Goal: Transaction & Acquisition: Purchase product/service

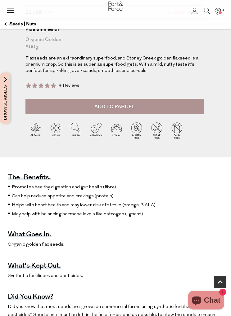
scroll to position [189, 0]
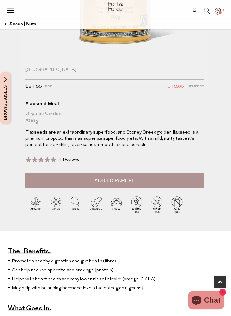
click at [120, 177] on span "Add to Parcel" at bounding box center [114, 180] width 41 height 7
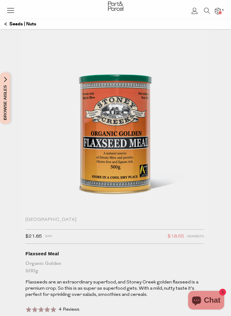
scroll to position [0, 0]
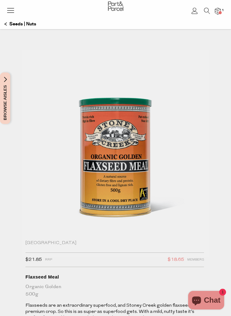
click at [13, 10] on icon at bounding box center [10, 10] width 9 height 9
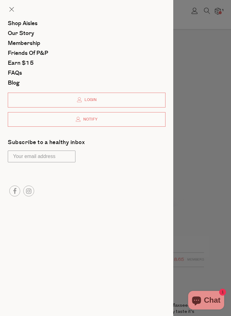
click at [27, 24] on span "Shop Aisles" at bounding box center [23, 24] width 30 height 8
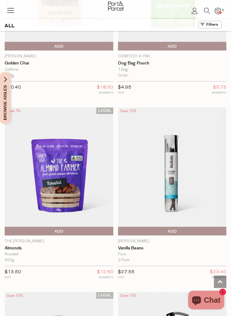
scroll to position [2327, 0]
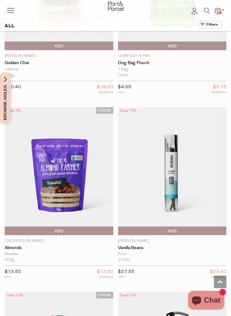
click at [177, 227] on span "Add To Parcel" at bounding box center [171, 231] width 105 height 9
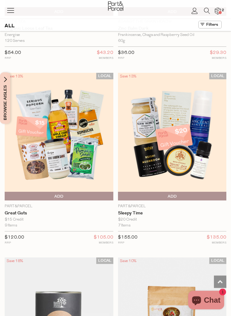
scroll to position [4041, 0]
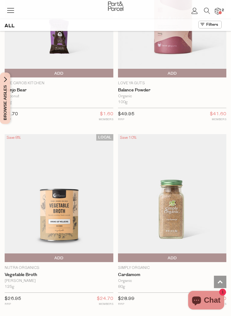
scroll to position [8794, 0]
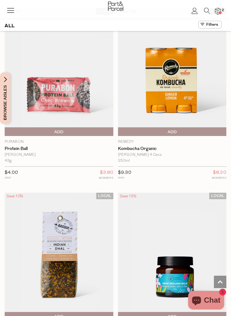
scroll to position [13358, 0]
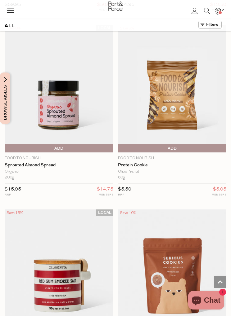
scroll to position [17786, 0]
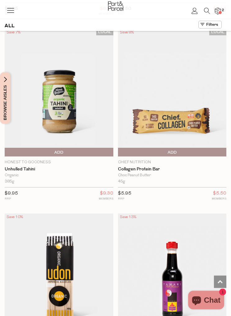
scroll to position [22774, 0]
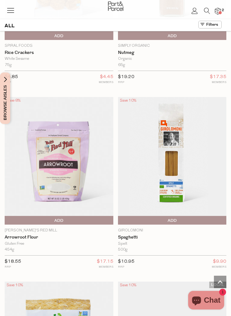
scroll to position [25110, 0]
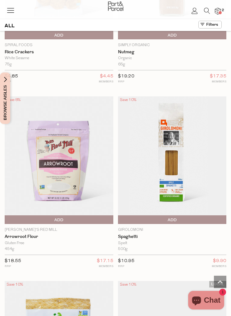
click at [223, 11] on span "2" at bounding box center [223, 10] width 6 height 6
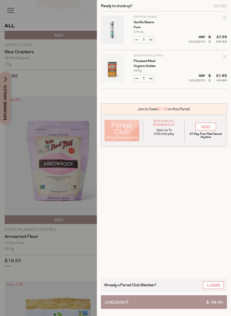
click at [176, 309] on button "Checkout $ 49.40" at bounding box center [164, 303] width 126 height 14
